Goal: Task Accomplishment & Management: Complete application form

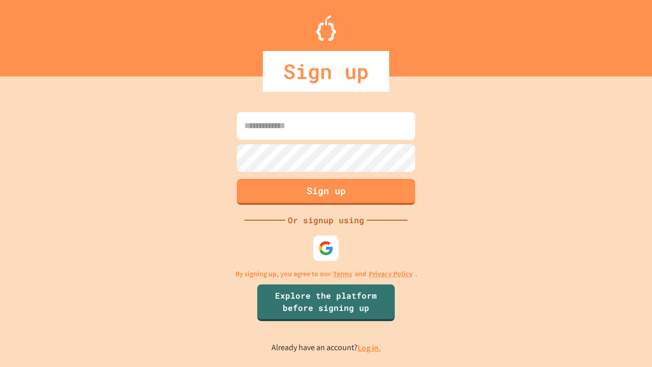
click at [370, 347] on link "Log in." at bounding box center [368, 347] width 23 height 11
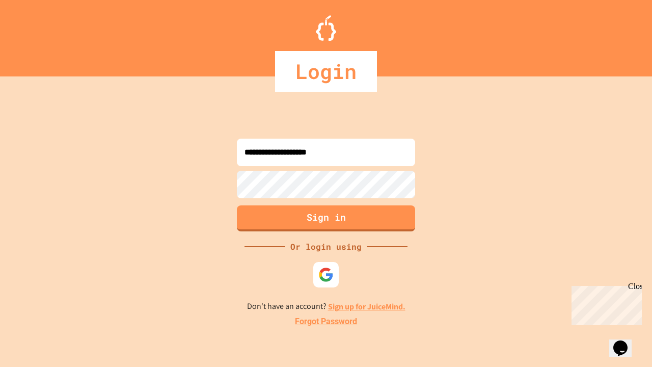
type input "**********"
